Goal: Navigation & Orientation: Find specific page/section

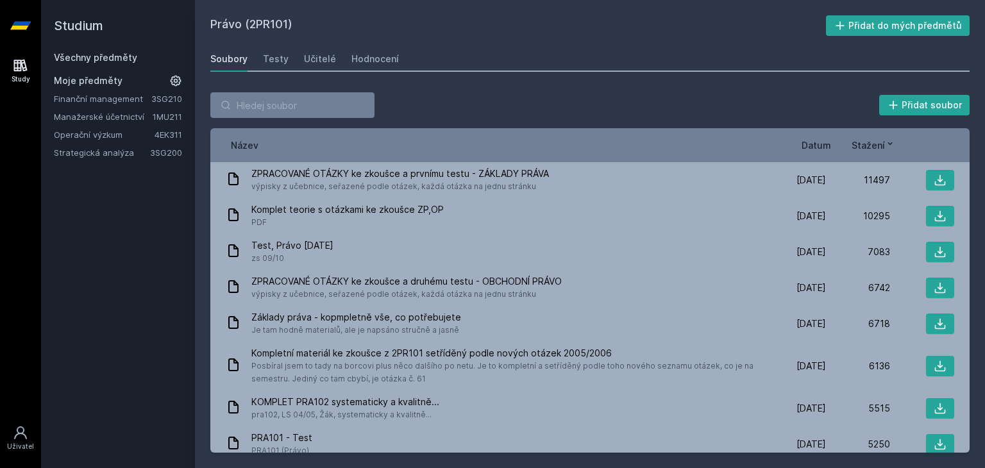
click at [119, 116] on link "Manažerské účetnictví" at bounding box center [103, 116] width 99 height 13
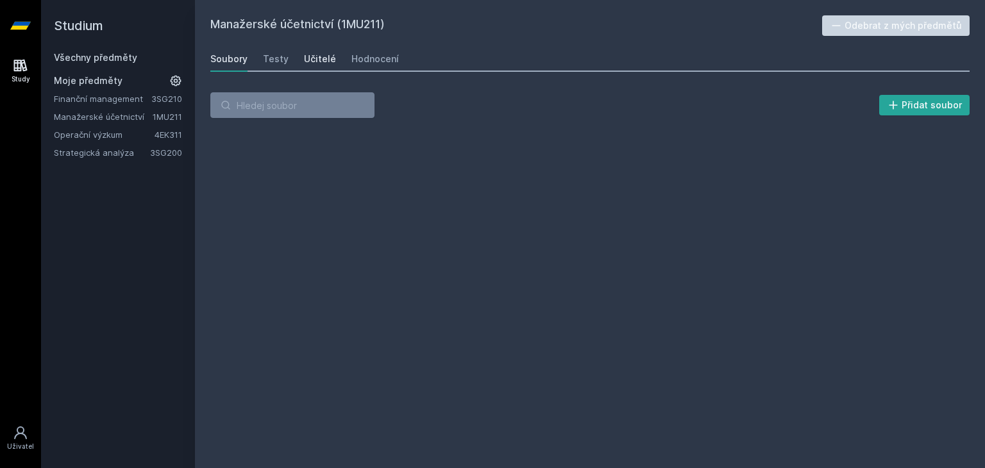
click at [318, 57] on div "Učitelé" at bounding box center [320, 59] width 32 height 13
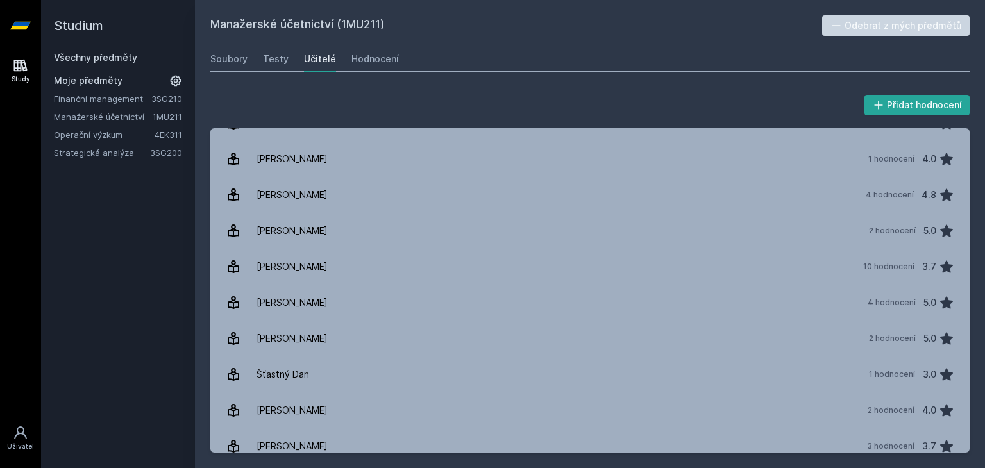
scroll to position [465, 0]
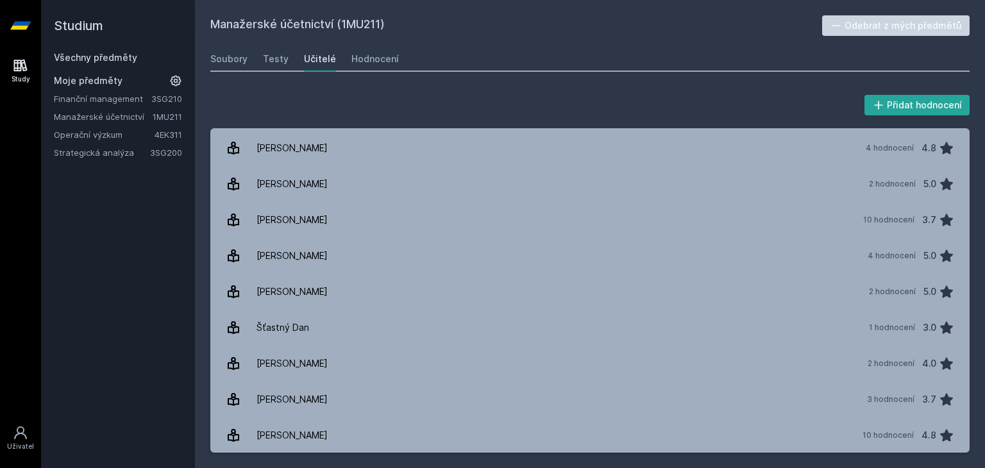
click at [106, 96] on link "Finanční management" at bounding box center [102, 98] width 97 height 13
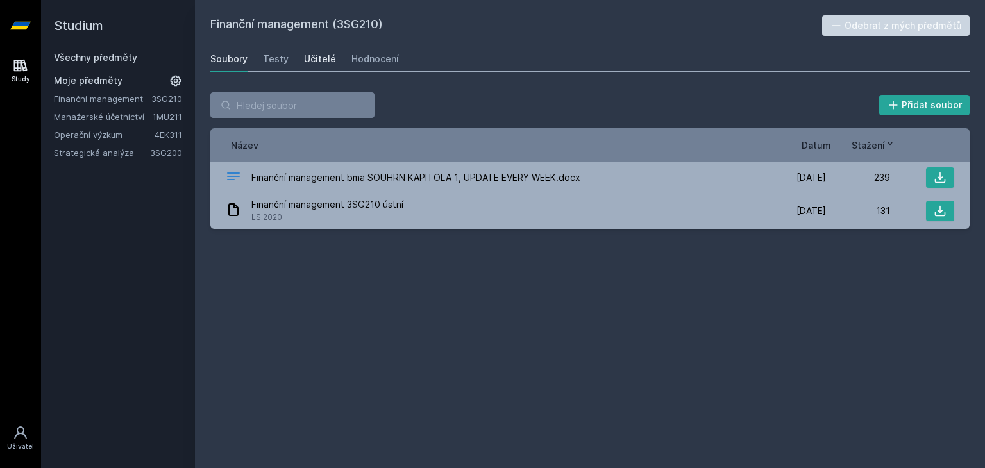
click at [319, 57] on div "Učitelé" at bounding box center [320, 59] width 32 height 13
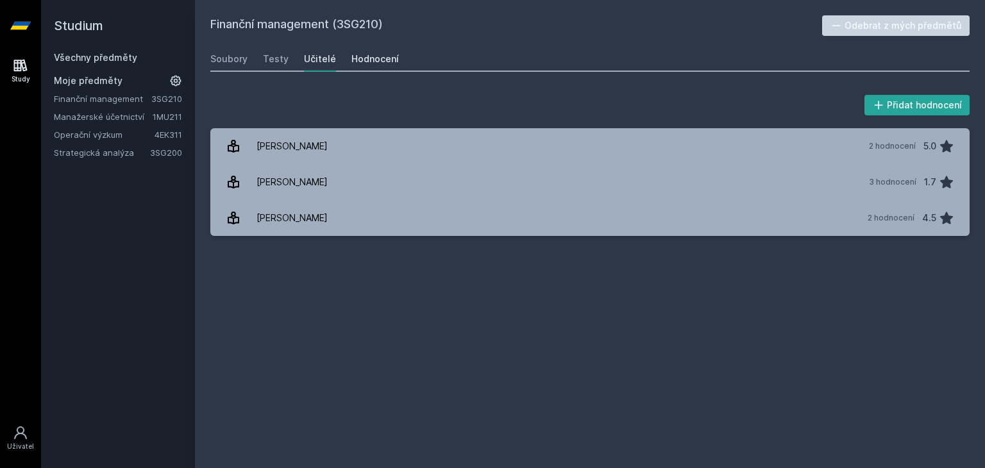
click at [362, 65] on div "Hodnocení" at bounding box center [374, 59] width 47 height 13
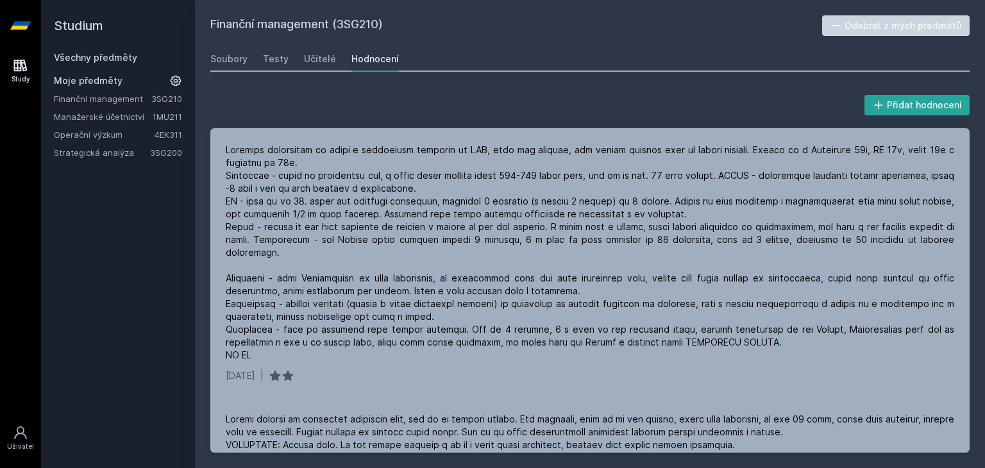
click at [98, 131] on link "Operační výzkum" at bounding box center [104, 134] width 101 height 13
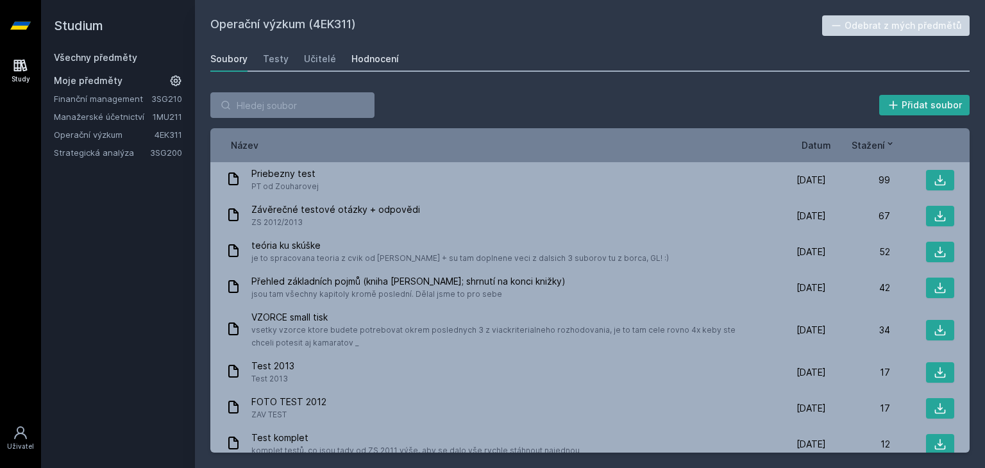
click at [354, 61] on div "Hodnocení" at bounding box center [374, 59] width 47 height 13
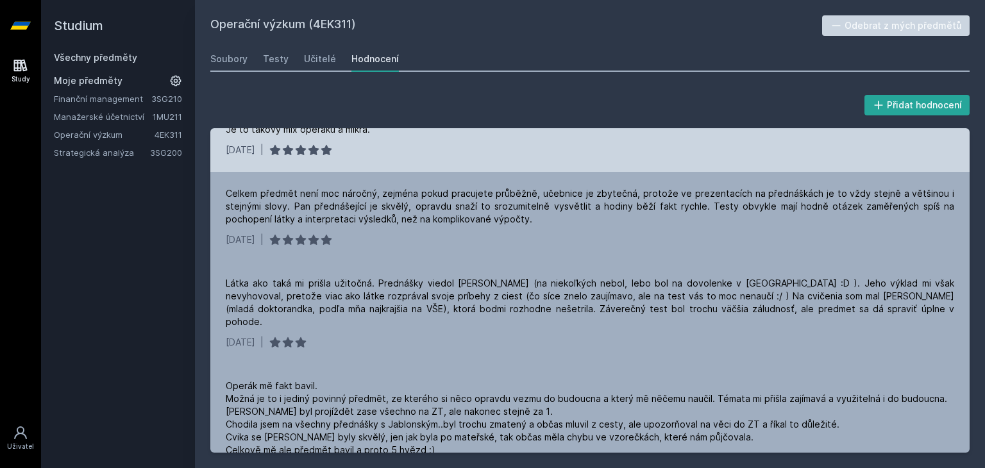
scroll to position [99, 0]
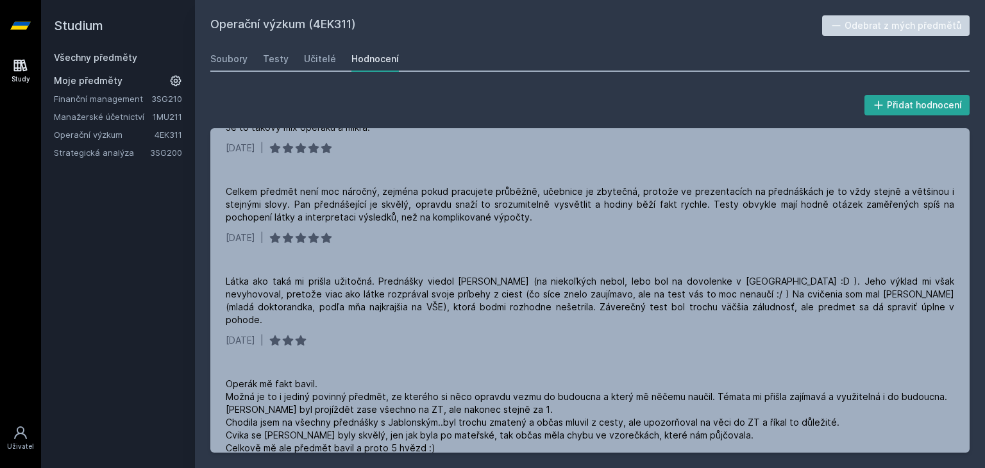
click at [107, 154] on link "Strategická analýza" at bounding box center [102, 152] width 96 height 13
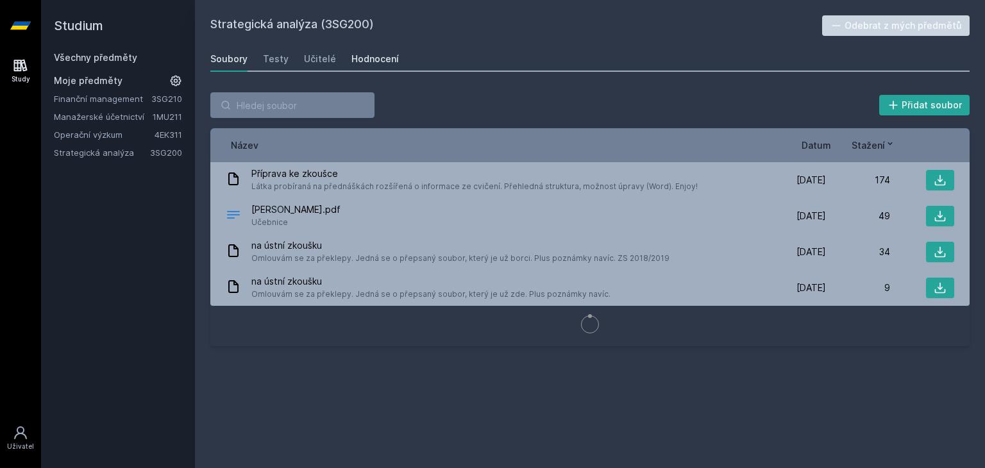
click at [380, 56] on div "Hodnocení" at bounding box center [374, 59] width 47 height 13
